Goal: Transaction & Acquisition: Purchase product/service

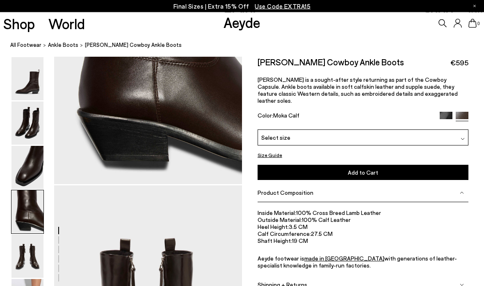
scroll to position [874, 0]
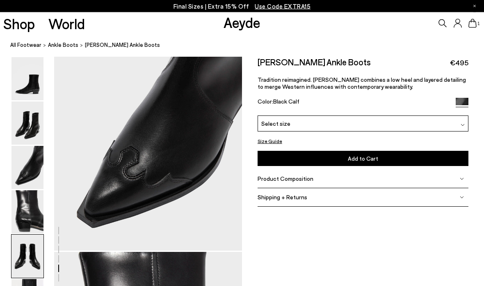
scroll to position [504, 0]
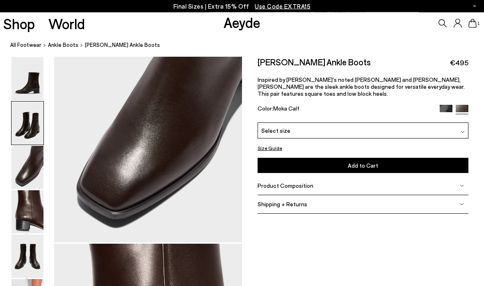
scroll to position [756, 0]
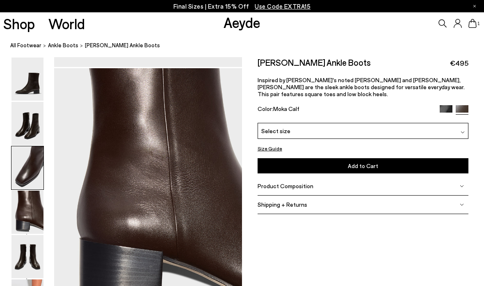
click at [27, 263] on img at bounding box center [27, 256] width 32 height 43
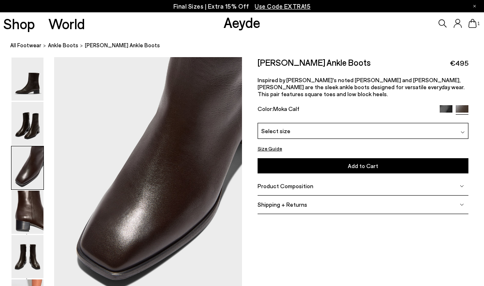
scroll to position [504, 0]
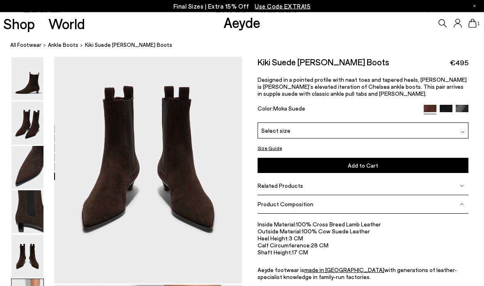
scroll to position [1007, 0]
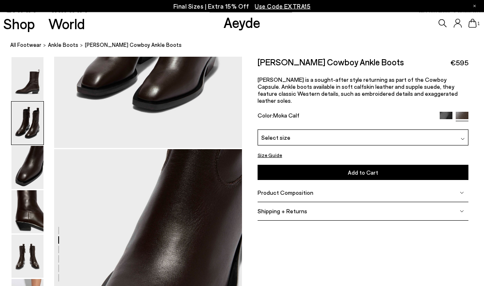
scroll to position [384, 0]
